Goal: Use online tool/utility: Use online tool/utility

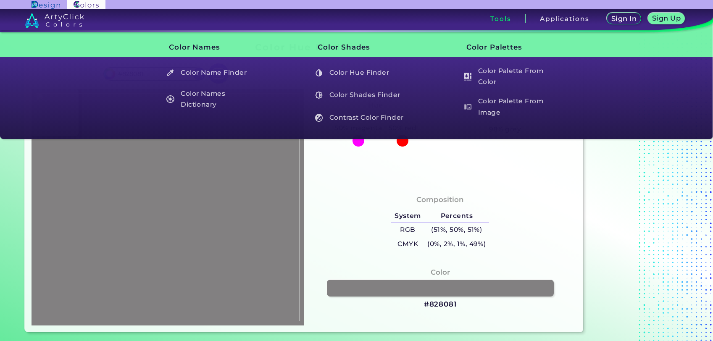
click at [182, 186] on img at bounding box center [168, 207] width 264 height 228
type input "#959595"
type input "#0078d7"
type input "#0078D7"
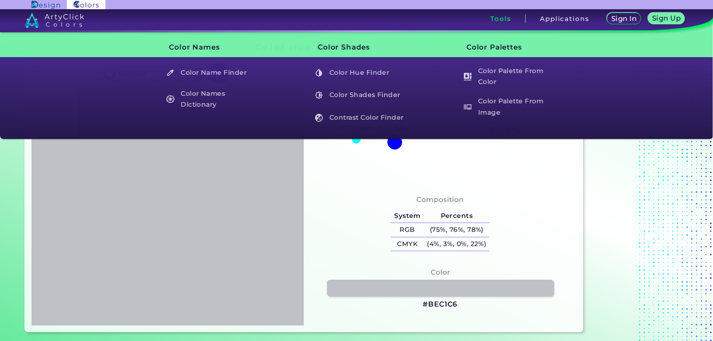
type input "#bec1c6"
type input "#BEC1C6"
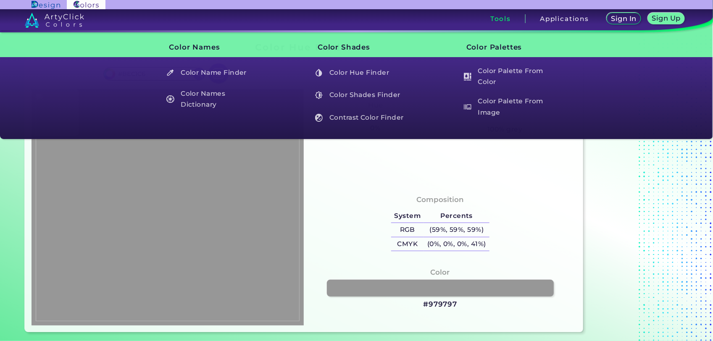
type input "#979797"
type input "#4c1120"
type input "#4C1120"
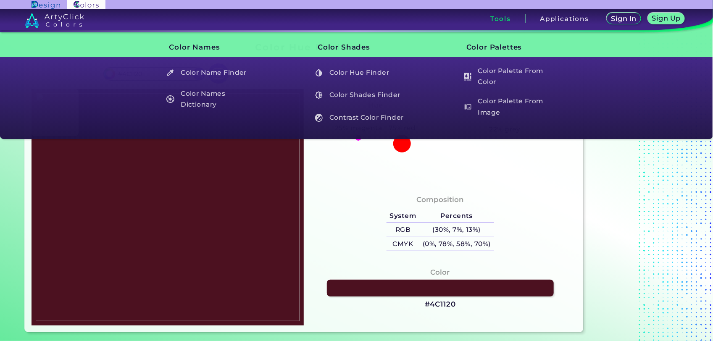
type input "#705b5a"
type input "#705B5A"
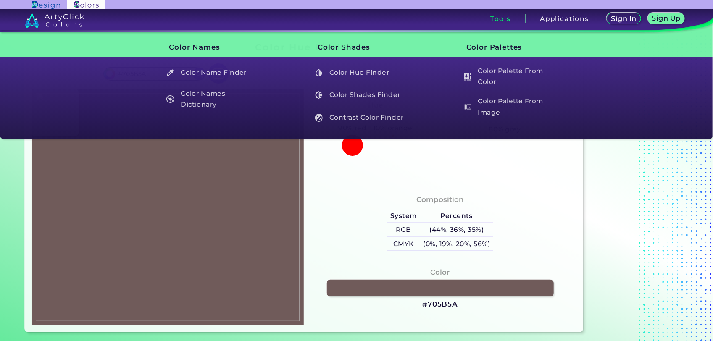
type input "#745f5f"
type input "#745F5F"
type input "#6f575a"
type input "#6F575A"
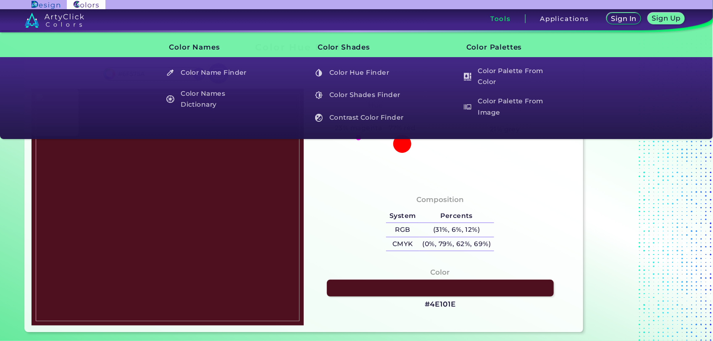
type input "#4e101e"
type input "#4E101E"
type input "#4e1222"
type input "#4E1222"
type input "#6d5a5f"
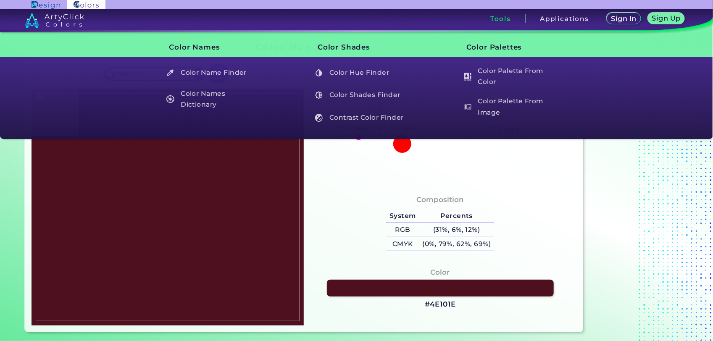
type input "#6D5A5F"
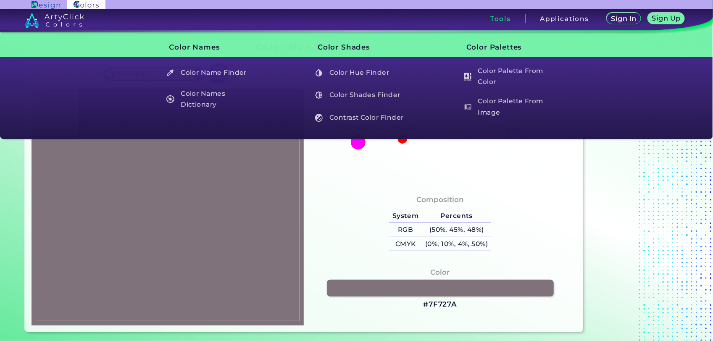
type input "#7f727a"
type input "#7F727A"
type input "#949297"
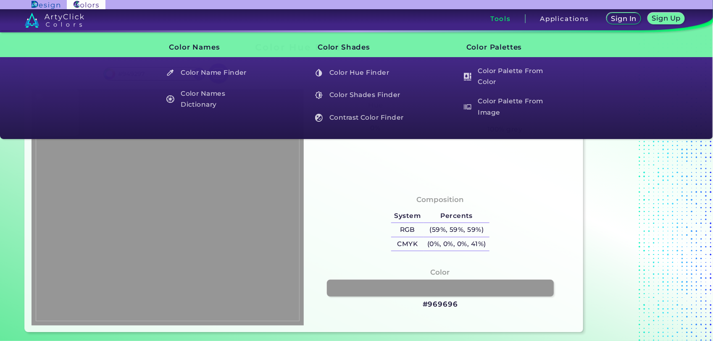
type input "#969696"
type input "#949494"
type input "#939396"
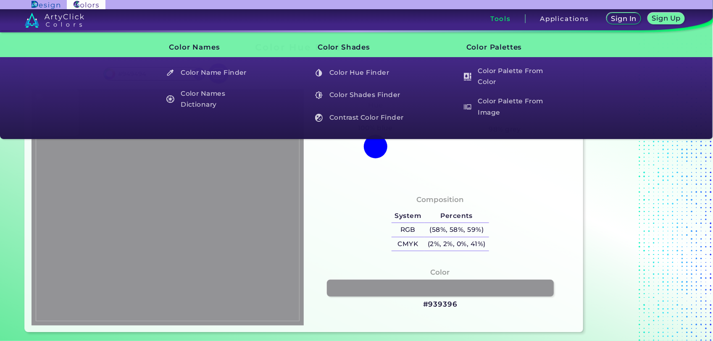
type input "#939396"
type input "#919094"
type input "#8e8e90"
type input "#8E8E90"
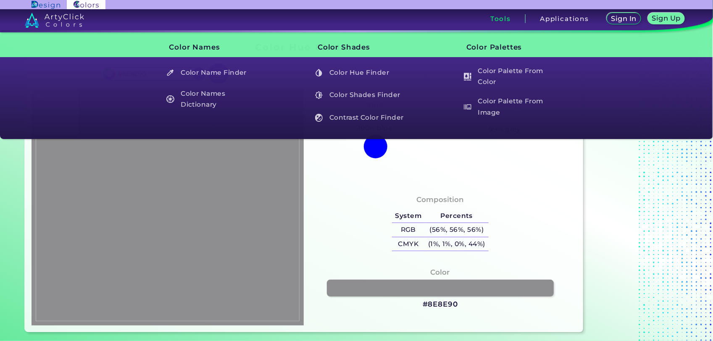
type input "#8f8f8f"
type input "#8F8F8F"
type input "#8f8d8e"
type input "#8F8D8E"
type input "#8c8a8b"
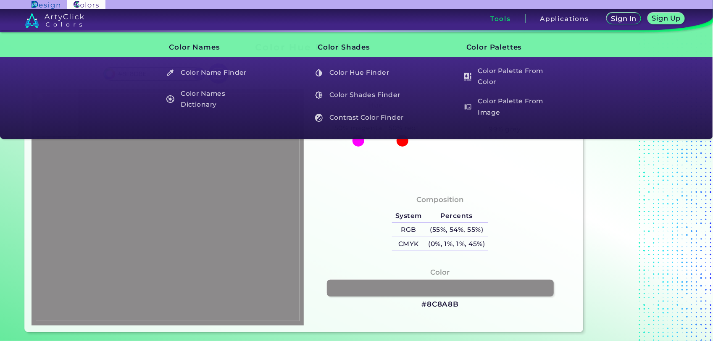
type input "#8C8A8B"
type input "#8a8788"
type input "#8A8788"
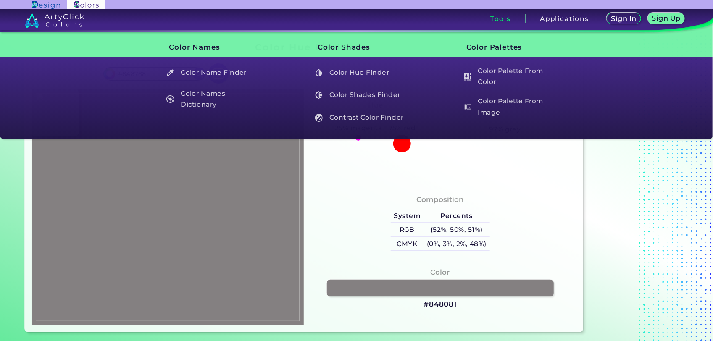
type input "#848081"
type input "#827e7f"
type input "#827E7F"
type input "#8a8285"
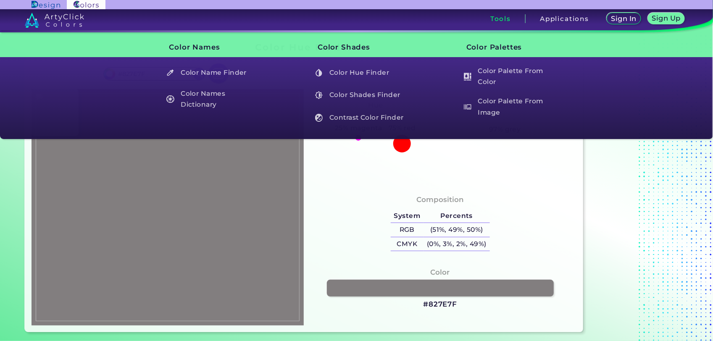
type input "#8A8285"
type input "#8c8c8c"
type input "#8C8C8C"
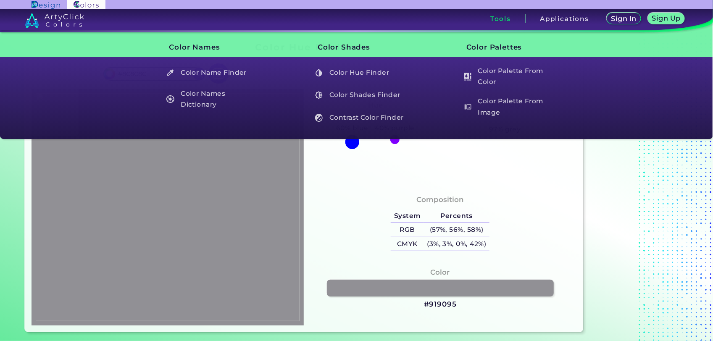
type input "#919095"
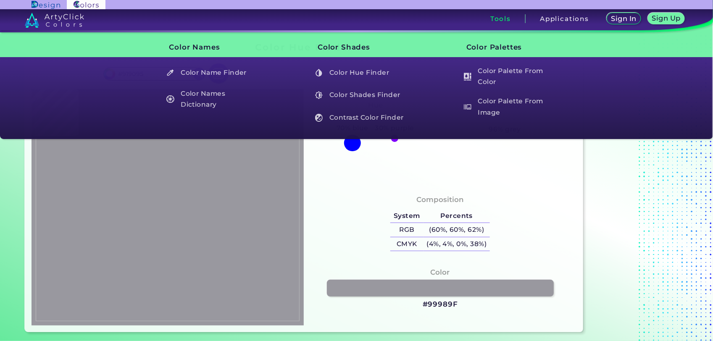
type input "#99989f"
type input "#99989F"
type input "#9a99a1"
type input "#9A99A1"
type input "#9a97a0"
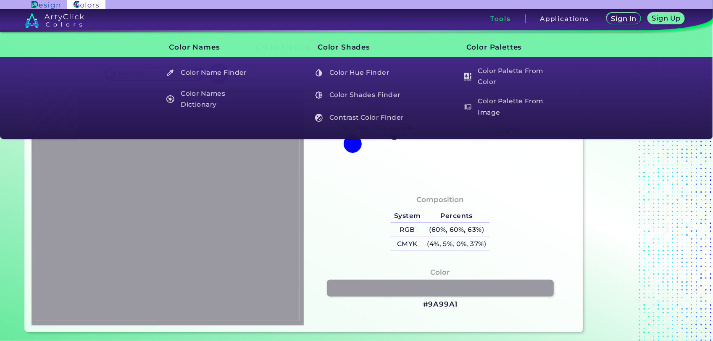
type input "#9A97A0"
type input "#9d9ca4"
type input "#9D9CA4"
type input "#9e9da5"
type input "#9E9DA5"
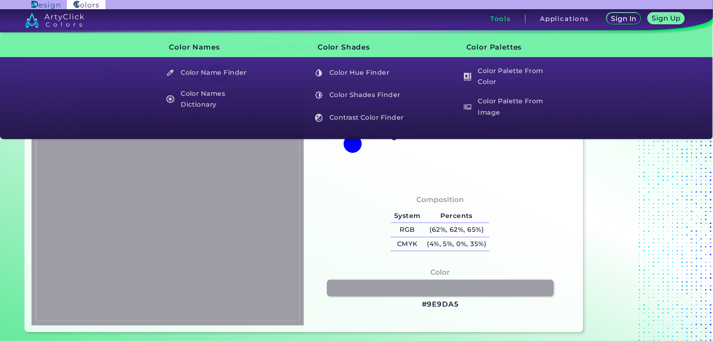
type input "#9a9a9c"
type input "#9A9A9C"
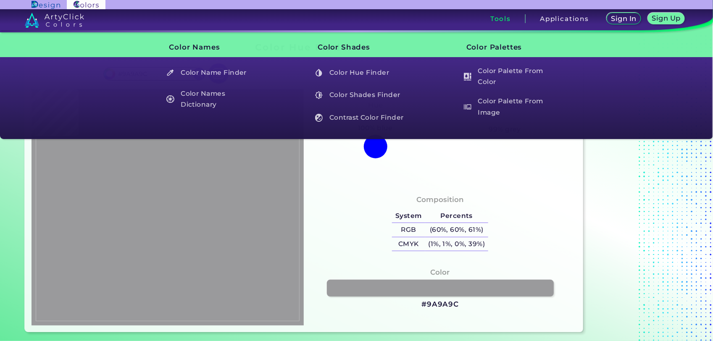
type input "#9c9ba0"
type input "#9C9BA0"
type input "#9e9da5"
type input "#9E9DA5"
type input "#9d9ca4"
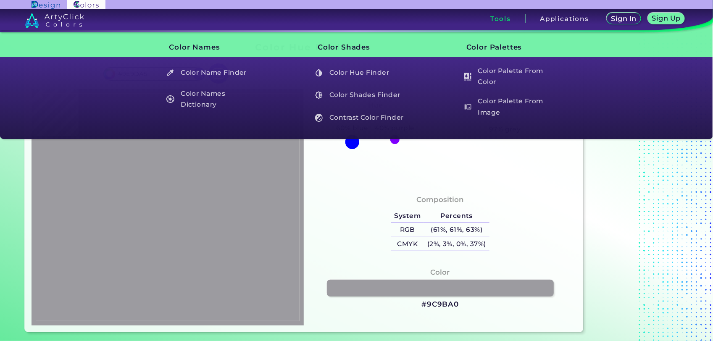
type input "#9D9CA4"
type input "#9c9ba3"
type input "#9C9BA3"
type input "#9b9aa2"
type input "#9B9AA2"
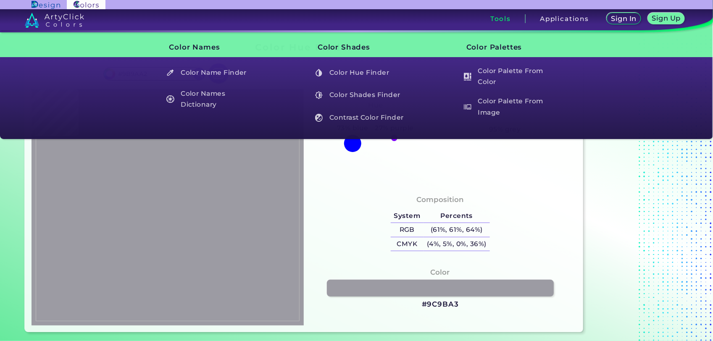
type input "#9a99a1"
type input "#9A99A1"
type input "#969696"
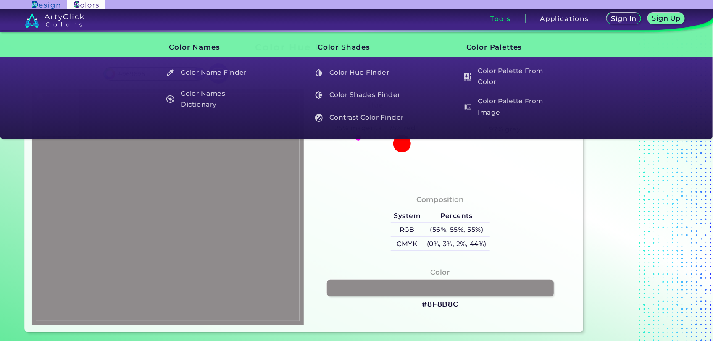
type input "#8f8b8c"
type input "#8F8B8C"
type input "#8d898a"
type input "#8D898A"
type input "#8c8a8b"
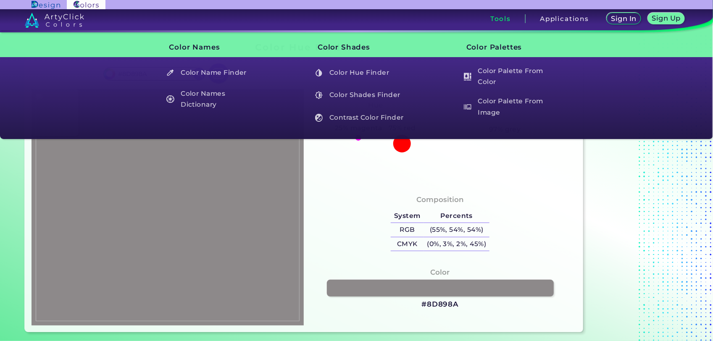
type input "#8C8A8B"
type input "#8b8b8b"
type input "#8B8B8B"
type input "#8d8d8d"
type input "#8D8D8D"
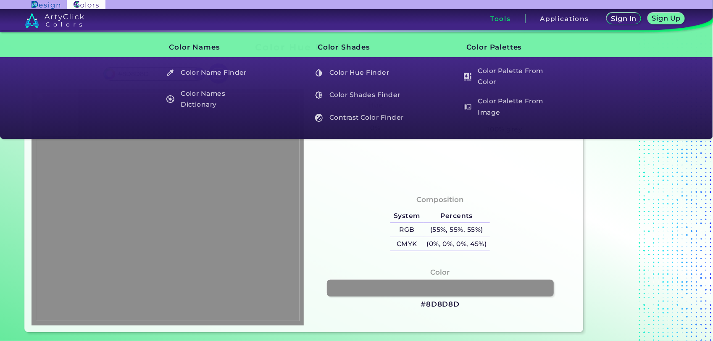
type input "#8f8d8e"
type input "#8F8D8E"
type input "#909090"
type input "#939393"
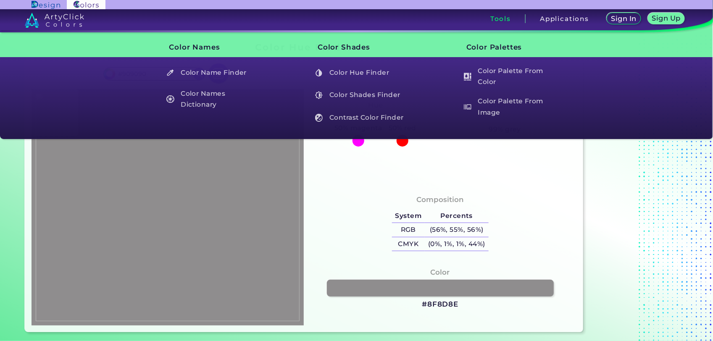
type input "#939393"
type input "#929292"
type input "#949496"
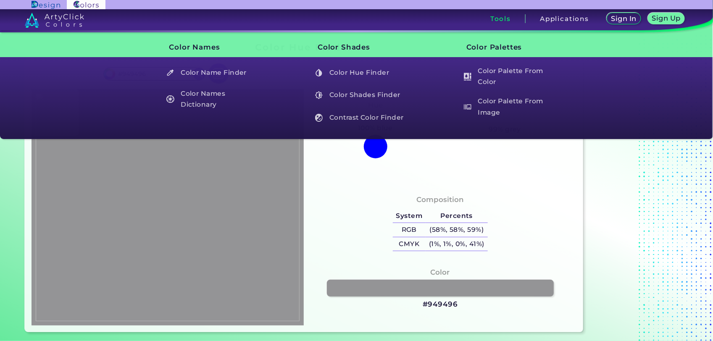
type input "#909092"
type input "#8e8e90"
type input "#8E8E90"
type input "#8e8e8e"
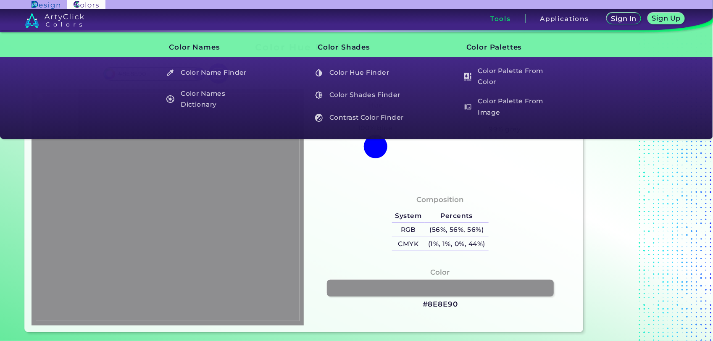
type input "#8E8E8E"
type input "#8f8c8d"
type input "#8F8C8D"
type input "#8f8b8c"
type input "#8F8B8C"
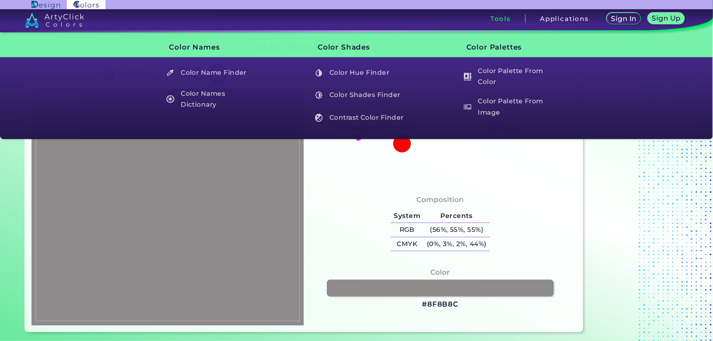
type input "#8d898a"
type input "#8D898A"
type input "#8a8687"
type input "#8A8687"
type input "#8b8788"
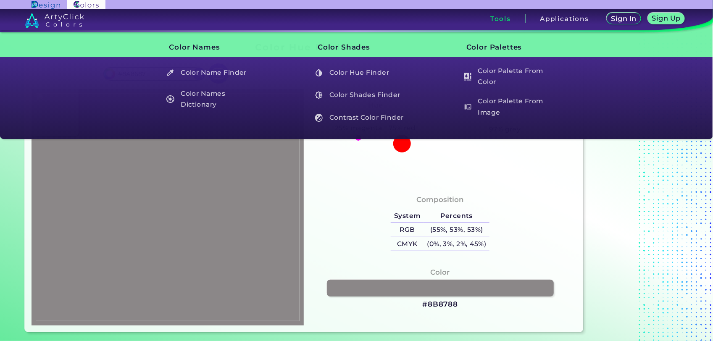
type input "#8B8788"
type input "#888586"
type input "#8a8788"
type input "#8A8788"
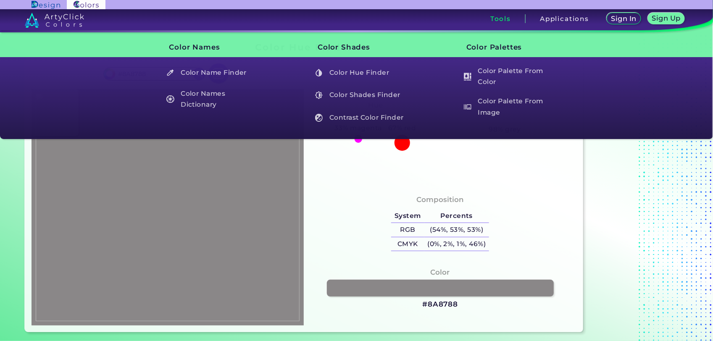
type input "#8e8d93"
type input "#8E8D93"
type input "#949496"
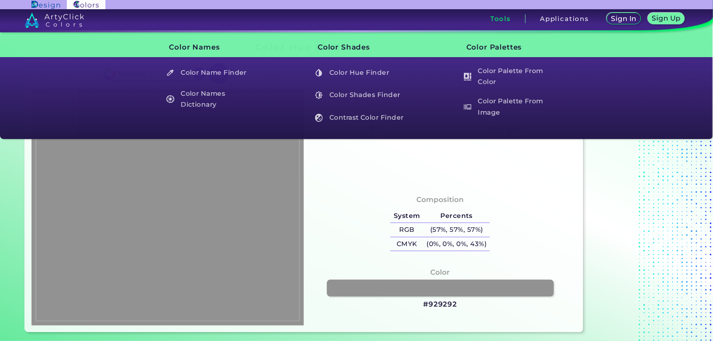
type input "#929292"
type input "#949494"
type input "#97969a"
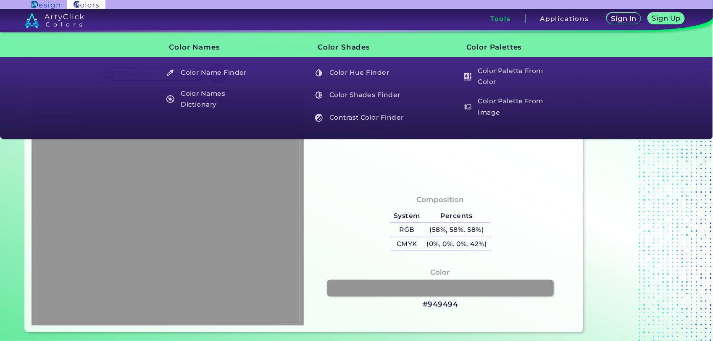
type input "#97969A"
type input "#979797"
type input "#92929a"
type input "#92929A"
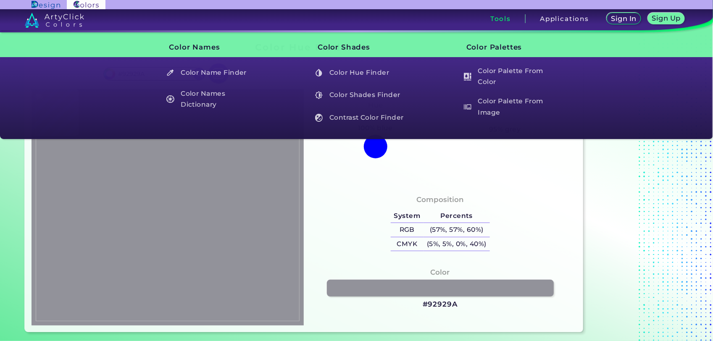
type input "#8b8587"
type input "#8B8587"
type input "#7e6d73"
type input "#7E6D73"
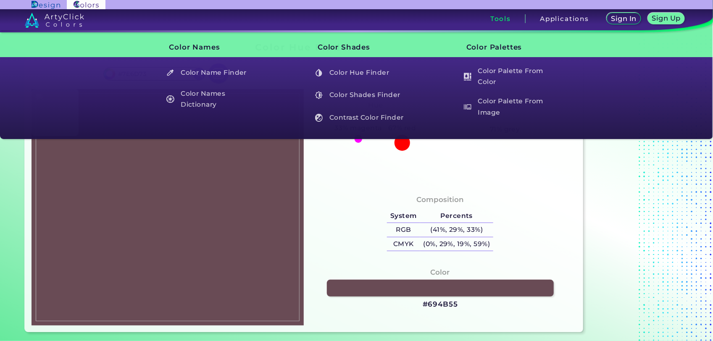
type input "#694b55"
type input "#694B55"
type input "#5d3744"
type input "#5D3744"
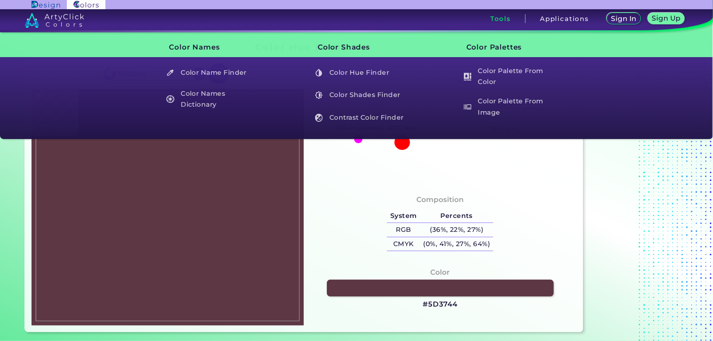
type input "#4f1826"
type input "#4F1826"
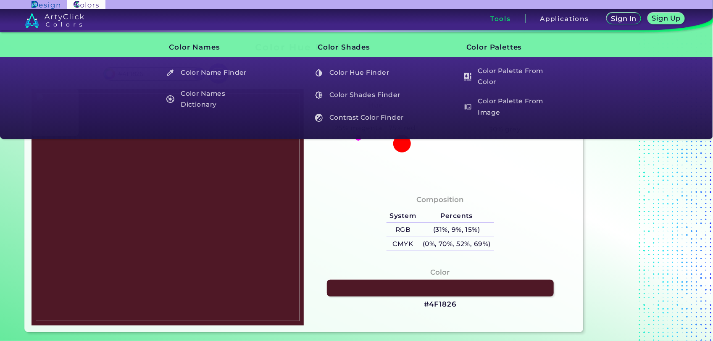
type input "#521324"
type input "#510f22"
type input "#510F22"
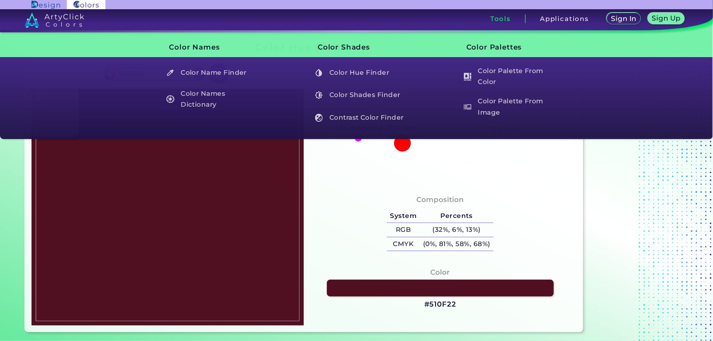
type input "#500e21"
type input "#500E21"
type input "#501222"
type input "#5d3744"
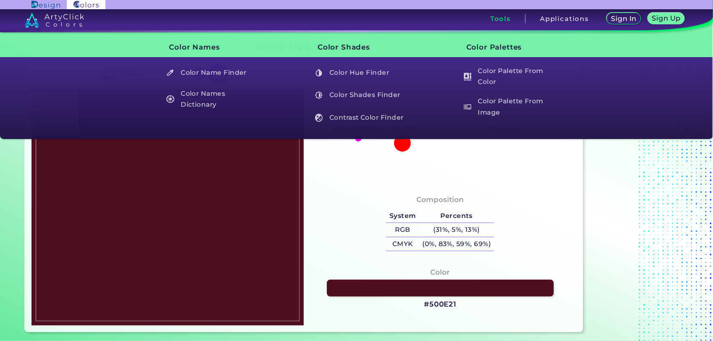
type input "#5D3744"
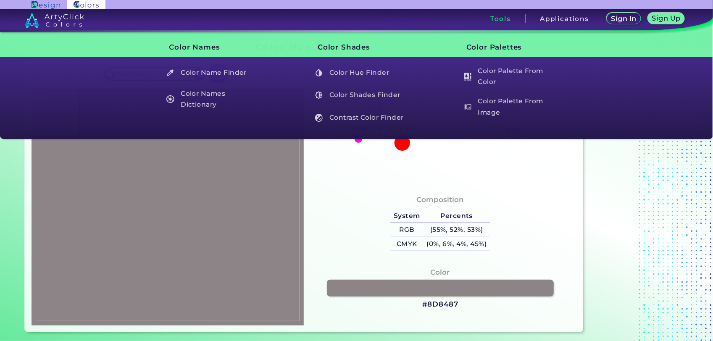
type input "#8d8487"
type input "#8D8487"
type input "#94949c"
type input "#94949C"
type input "#939399"
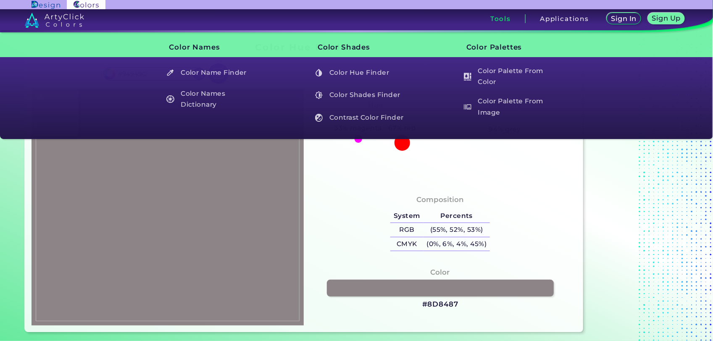
type input "#939399"
type input "#979797"
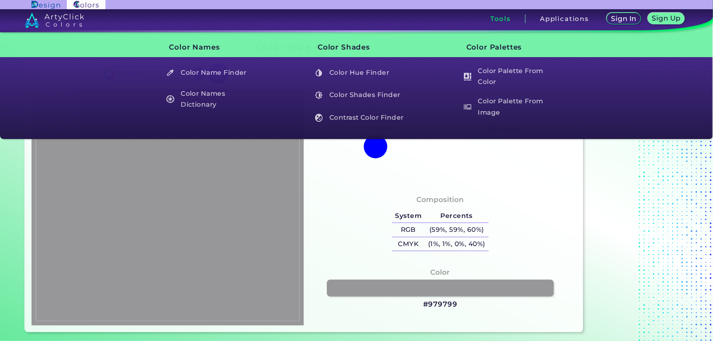
type input "#979799"
type input "#9998a0"
type input "#9998A0"
type input "#9b9aa2"
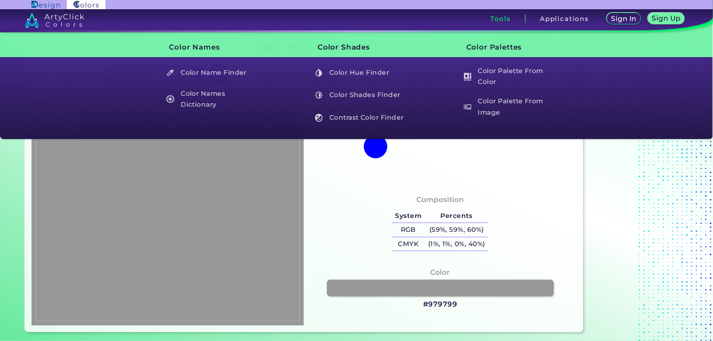
type input "#9B9AA2"
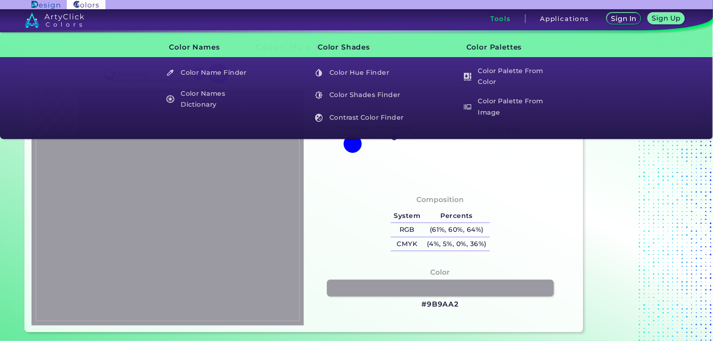
type input "#9a99a1"
type input "#9A99A1"
type input "#9a98a1"
type input "#9A98A1"
type input "#9b9aa2"
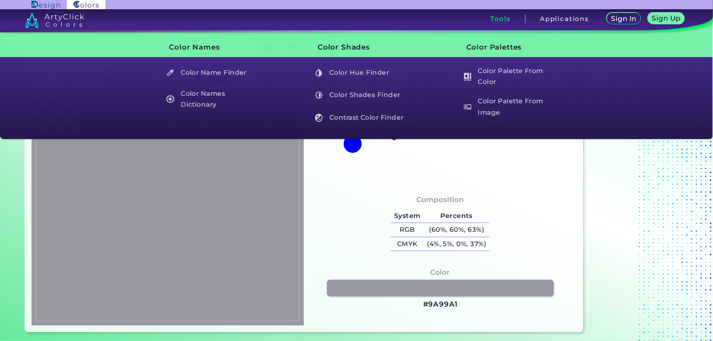
type input "#9B9AA2"
type input "#9c9ba3"
type input "#9C9BA3"
type input "#9b9ca4"
type input "#9B9CA4"
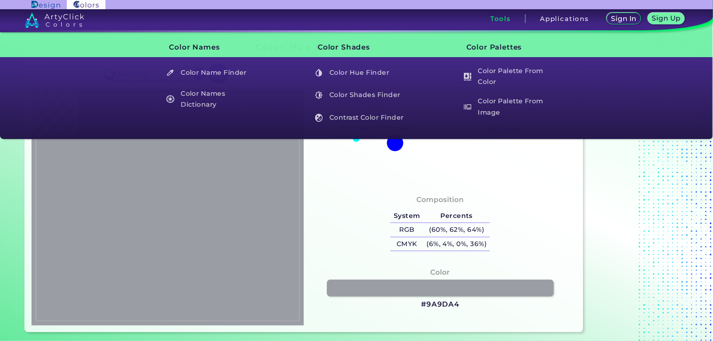
type input "#9a9da4"
type input "#9A9DA4"
type input "#9b9ea5"
type input "#9B9EA5"
type input "#9e9ea6"
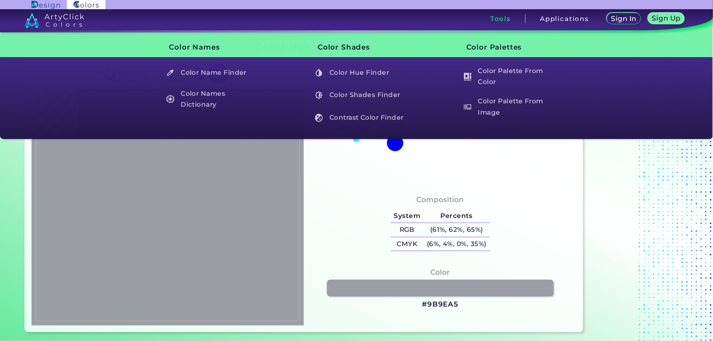
type input "#9E9EA6"
type input "#9f9ea6"
type input "#9F9EA6"
type input "#a09fa7"
type input "#A09FA7"
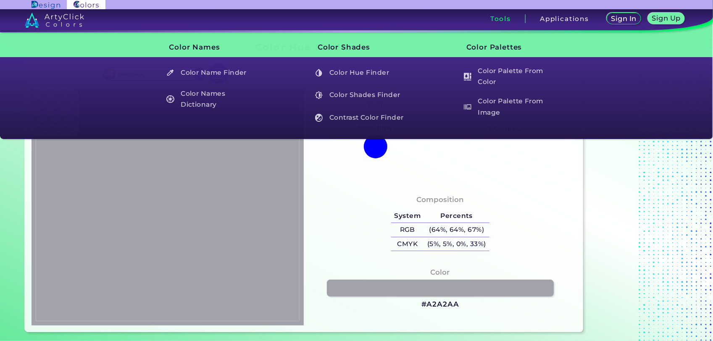
type input "#a2a2aa"
type input "#A2A2AA"
type input "#9a98a1"
type input "#9A98A1"
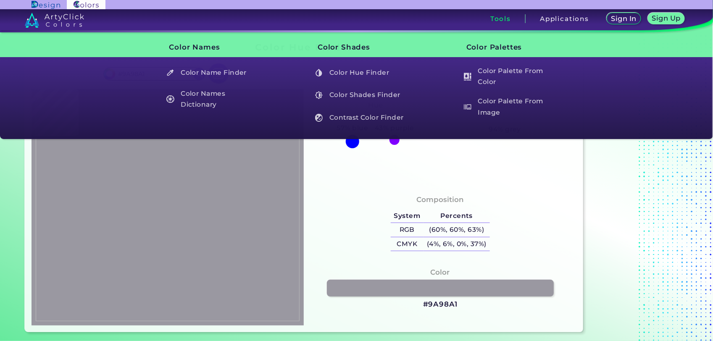
type input "#9a99a1"
type input "#9A99A1"
type input "#9b9aa2"
type input "#9B9AA2"
type input "#979797"
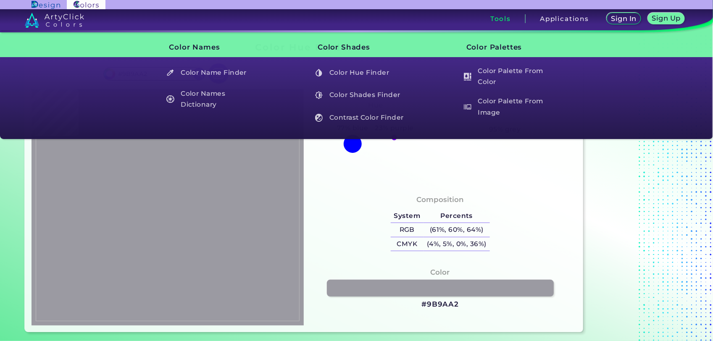
type input "#979797"
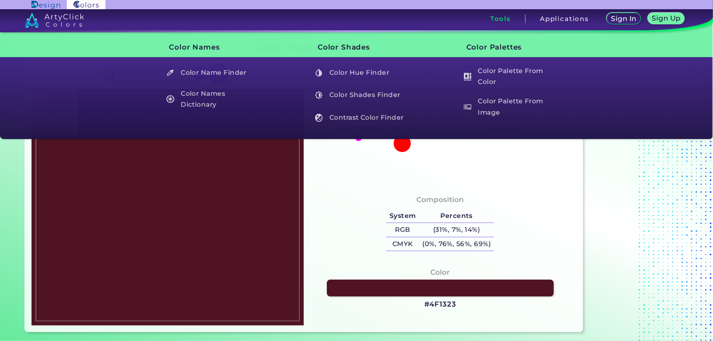
type input "#4f1323"
type input "#4F1323"
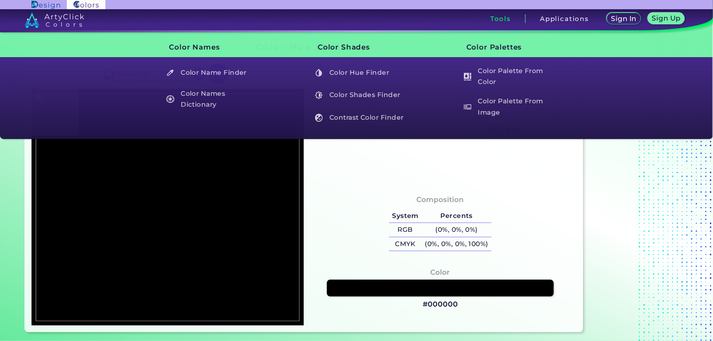
click at [341, 213] on div "Composition System Percents RGB (0%, 0%, 0%) CMYK (0%, 0%, 0%, 100%)" at bounding box center [440, 224] width 259 height 68
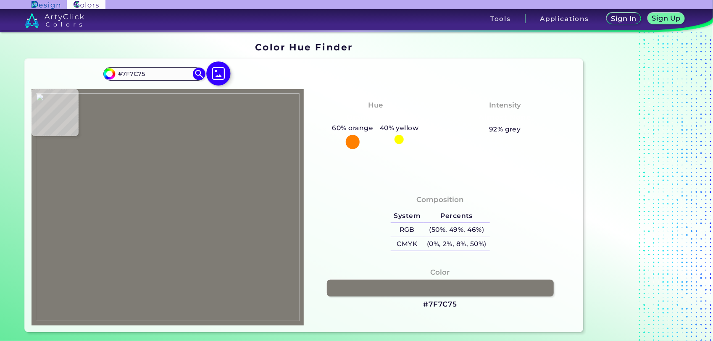
click at [218, 81] on img at bounding box center [218, 73] width 24 height 24
click at [0, 0] on input "file" at bounding box center [0, 0] width 0 height 0
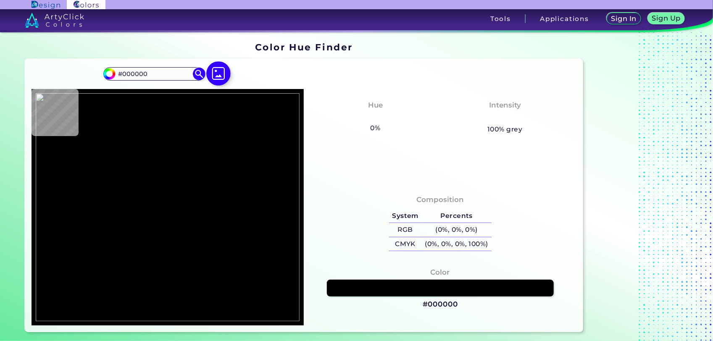
click at [223, 73] on img at bounding box center [218, 73] width 24 height 24
click at [0, 0] on input "file" at bounding box center [0, 0] width 0 height 0
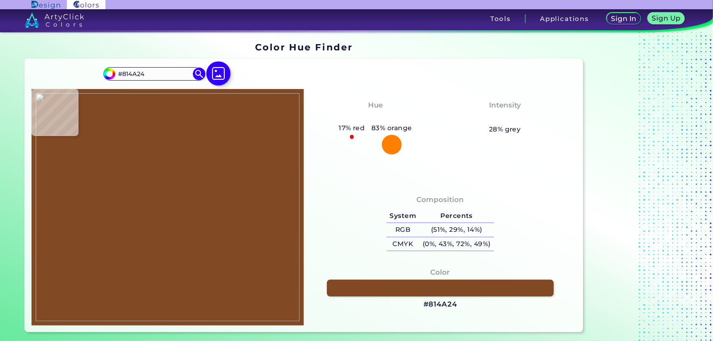
click at [220, 76] on img at bounding box center [218, 73] width 24 height 24
click at [0, 0] on input "file" at bounding box center [0, 0] width 0 height 0
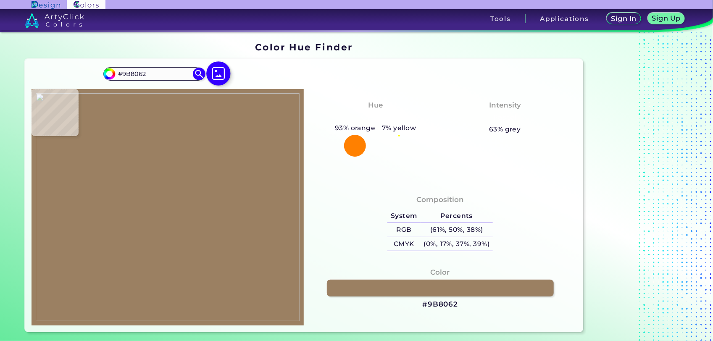
click at [217, 64] on img at bounding box center [218, 73] width 24 height 24
click at [0, 0] on input "file" at bounding box center [0, 0] width 0 height 0
